Goal: Find specific page/section: Find specific page/section

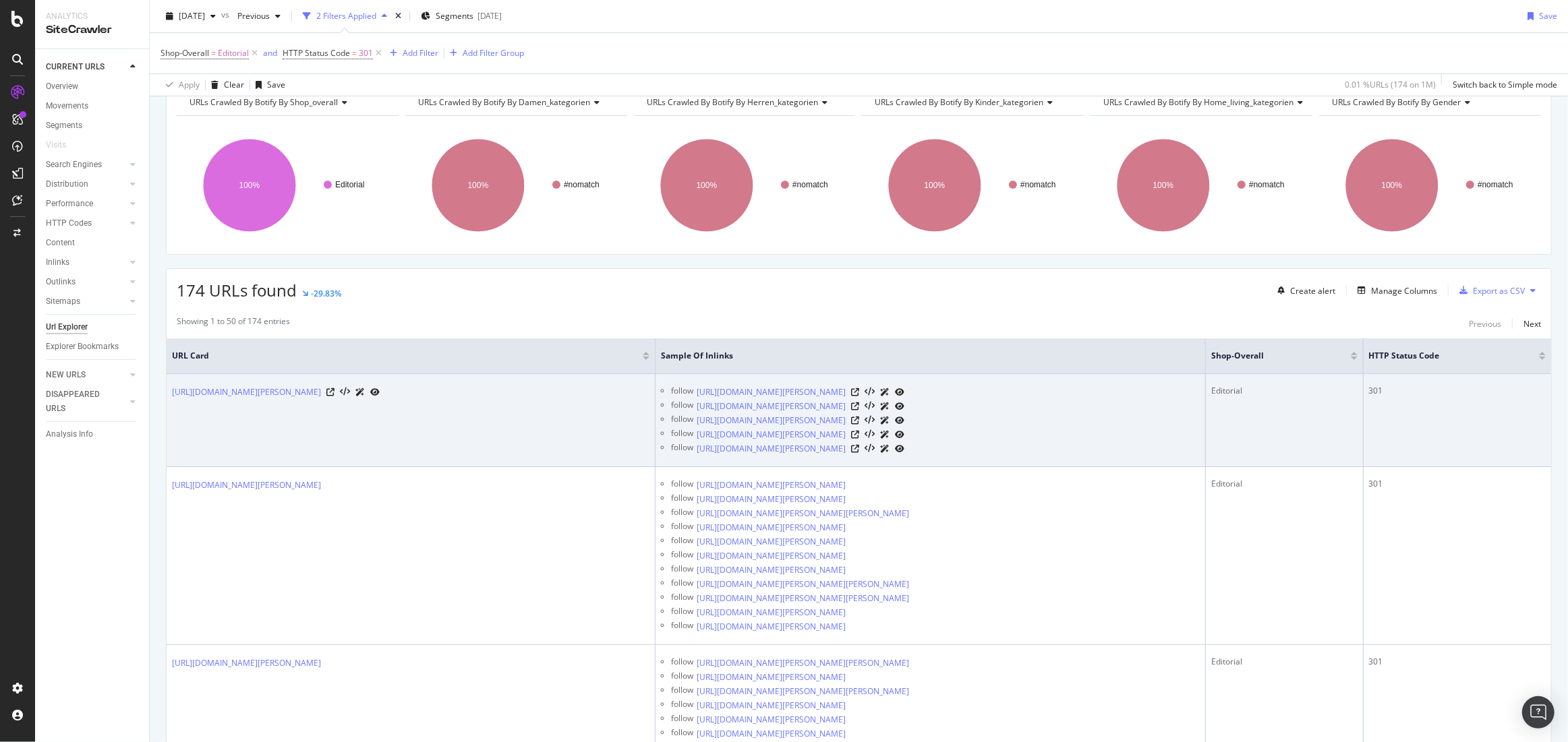
scroll to position [70, 0]
